Goal: Navigation & Orientation: Find specific page/section

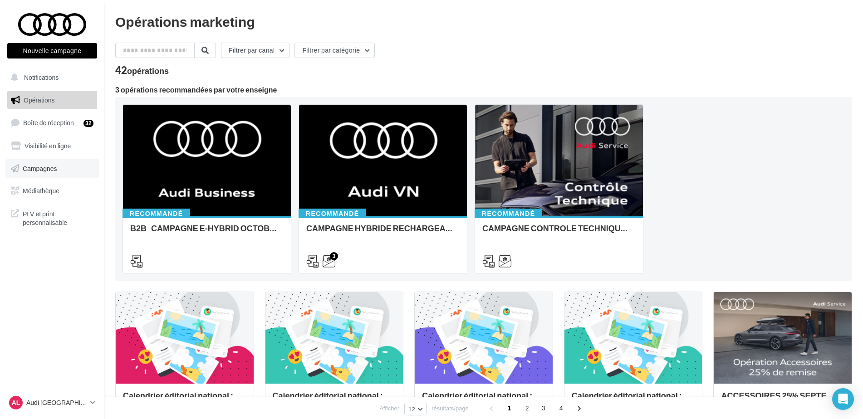
click at [27, 172] on link "Campagnes" at bounding box center [51, 168] width 93 height 19
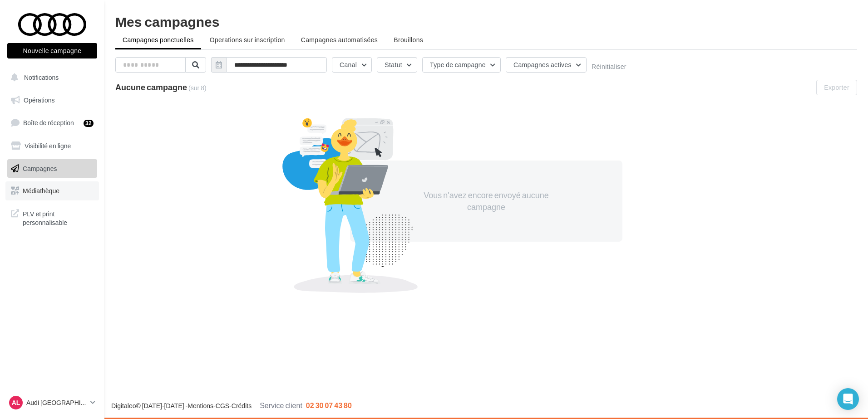
click at [38, 192] on span "Médiathèque" at bounding box center [41, 191] width 37 height 8
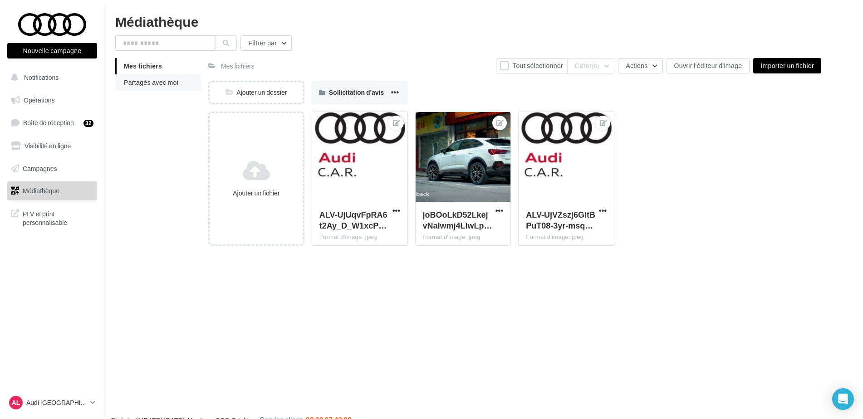
click at [170, 89] on li "Partagés avec moi" at bounding box center [158, 82] width 86 height 16
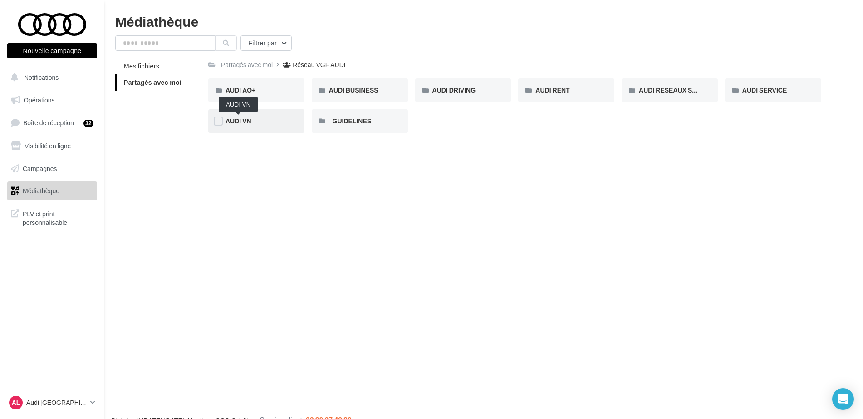
click at [246, 123] on span "AUDI VN" at bounding box center [239, 121] width 26 height 8
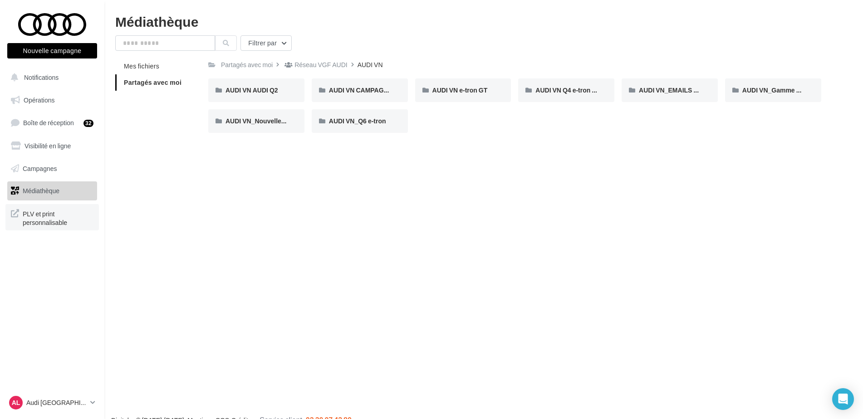
click at [54, 215] on span "PLV et print personnalisable" at bounding box center [58, 218] width 71 height 20
click at [92, 400] on icon at bounding box center [92, 403] width 5 height 8
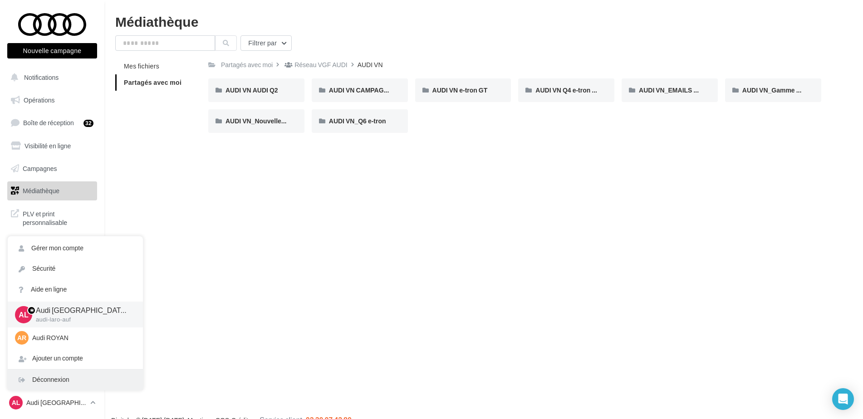
click at [57, 374] on div "Déconnexion" at bounding box center [75, 380] width 135 height 20
